Goal: Book appointment/travel/reservation

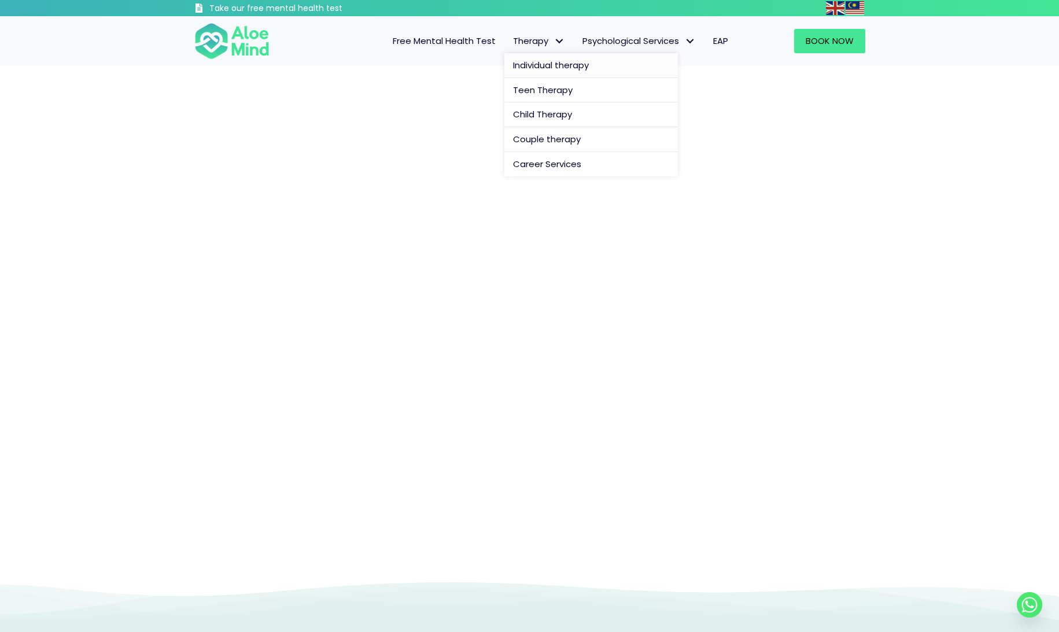
click at [558, 65] on span "Individual therapy" at bounding box center [551, 65] width 76 height 12
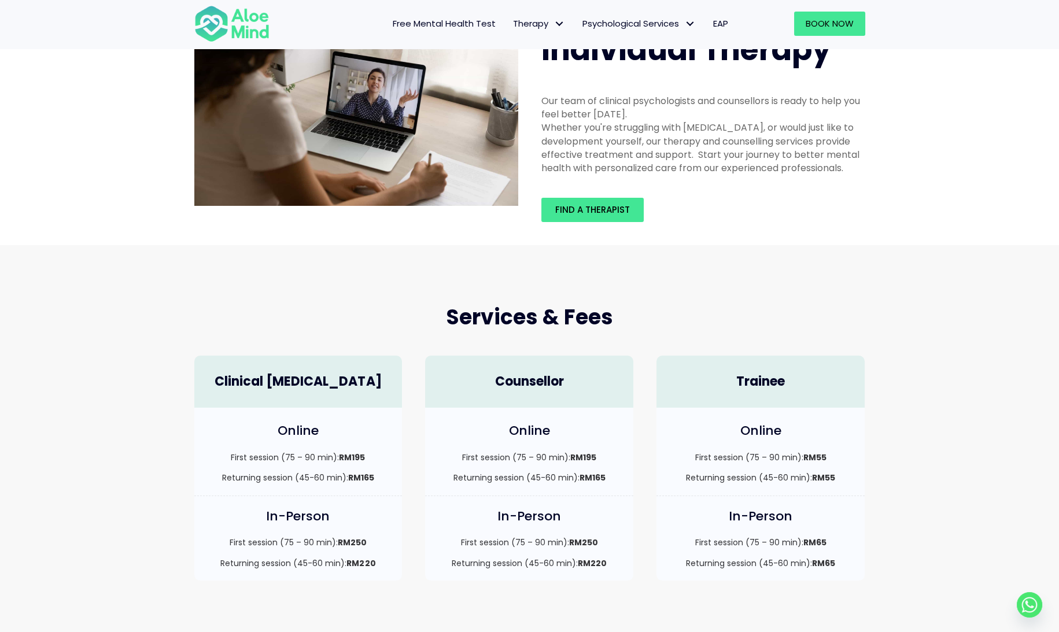
scroll to position [58, 0]
click at [817, 26] on span "Book Now" at bounding box center [830, 23] width 48 height 12
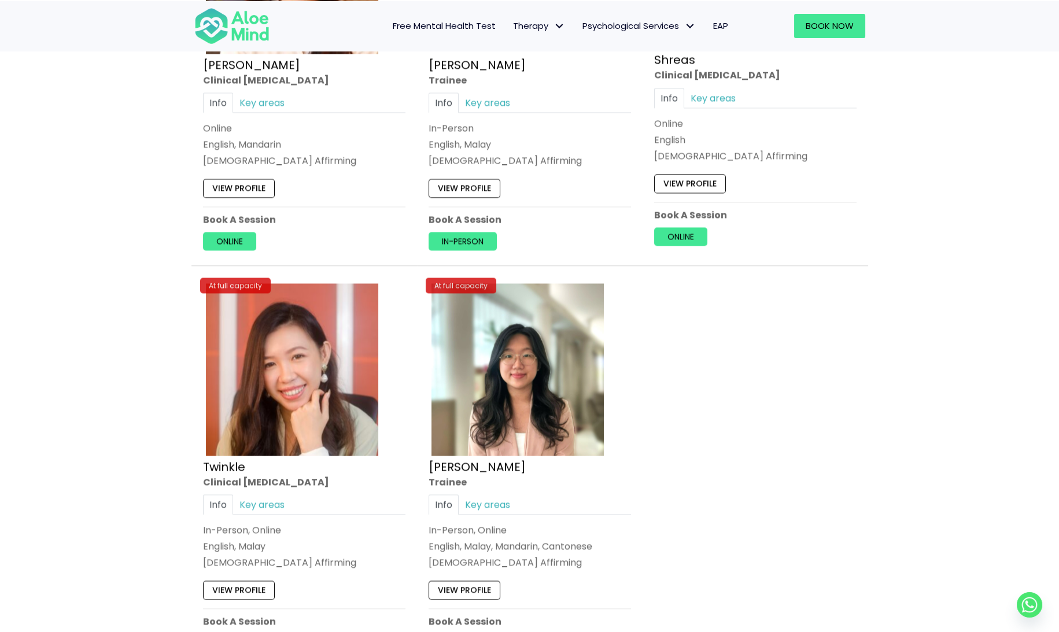
scroll to position [4628, 0]
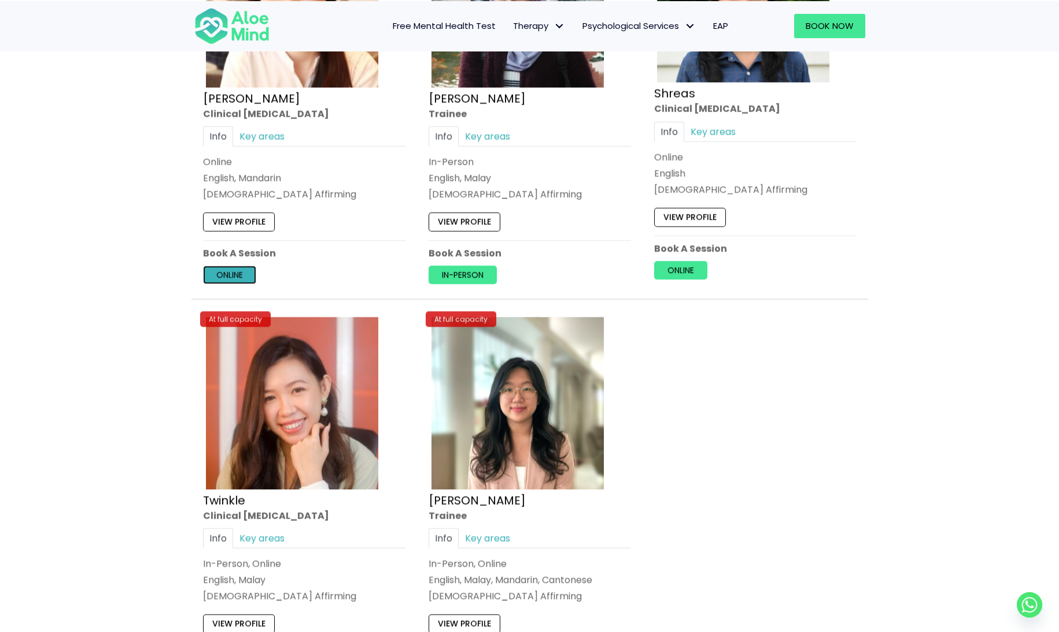
click at [235, 271] on link "Online" at bounding box center [229, 275] width 53 height 19
